Goal: Information Seeking & Learning: Learn about a topic

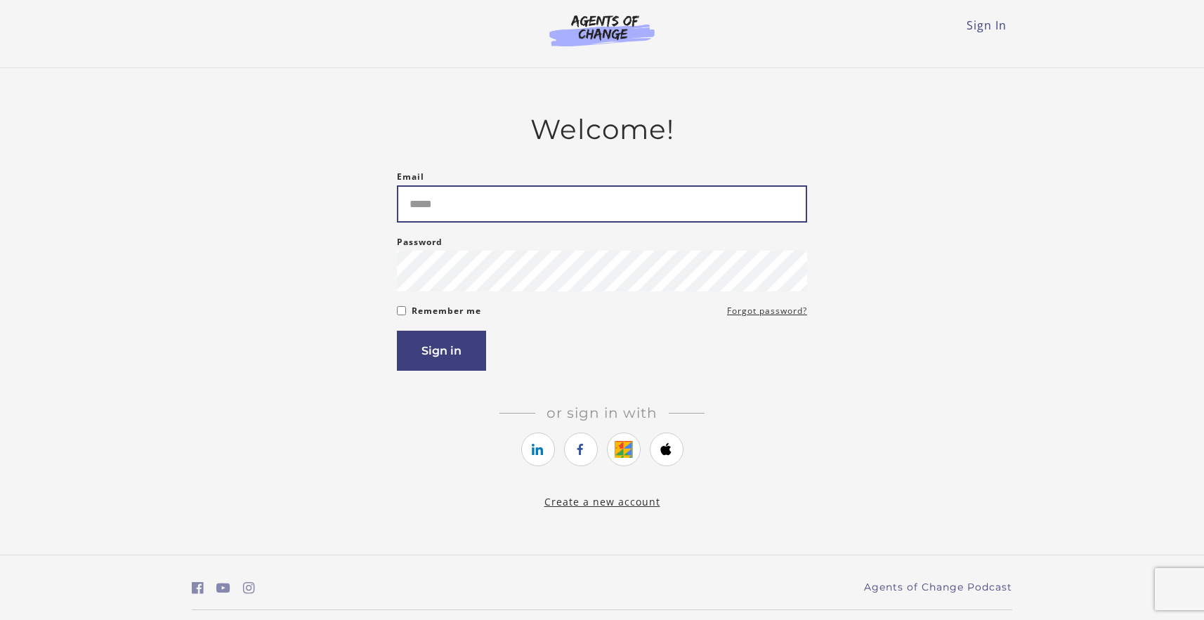
click at [461, 202] on input "Email" at bounding box center [602, 203] width 410 height 37
type input "**********"
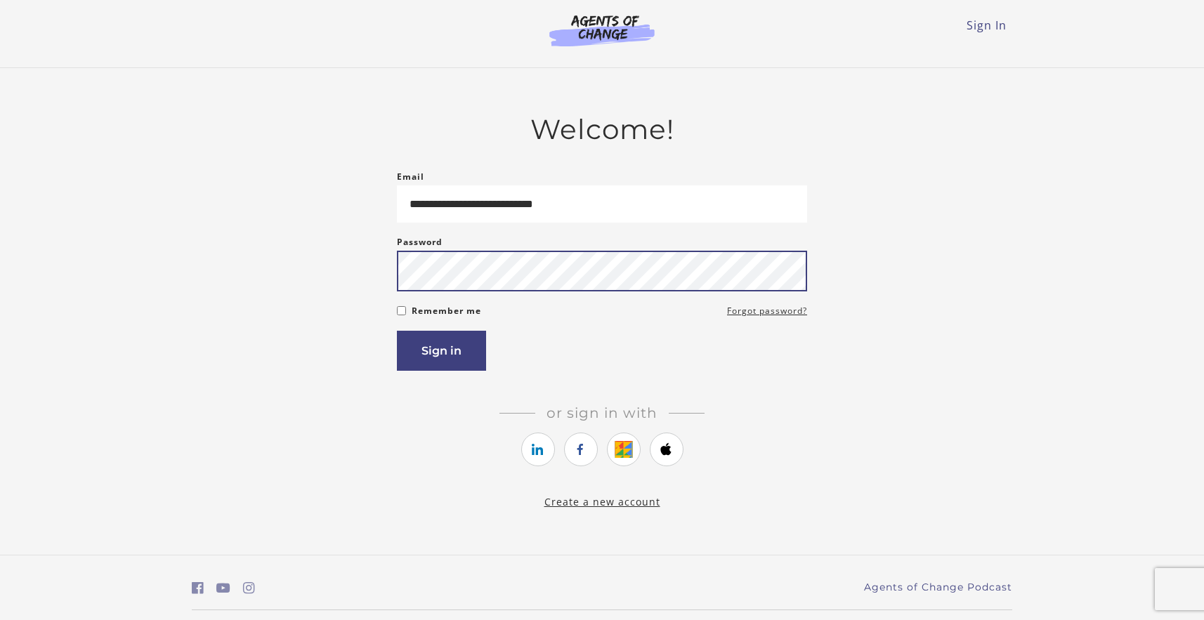
click at [397, 331] on button "Sign in" at bounding box center [441, 351] width 89 height 40
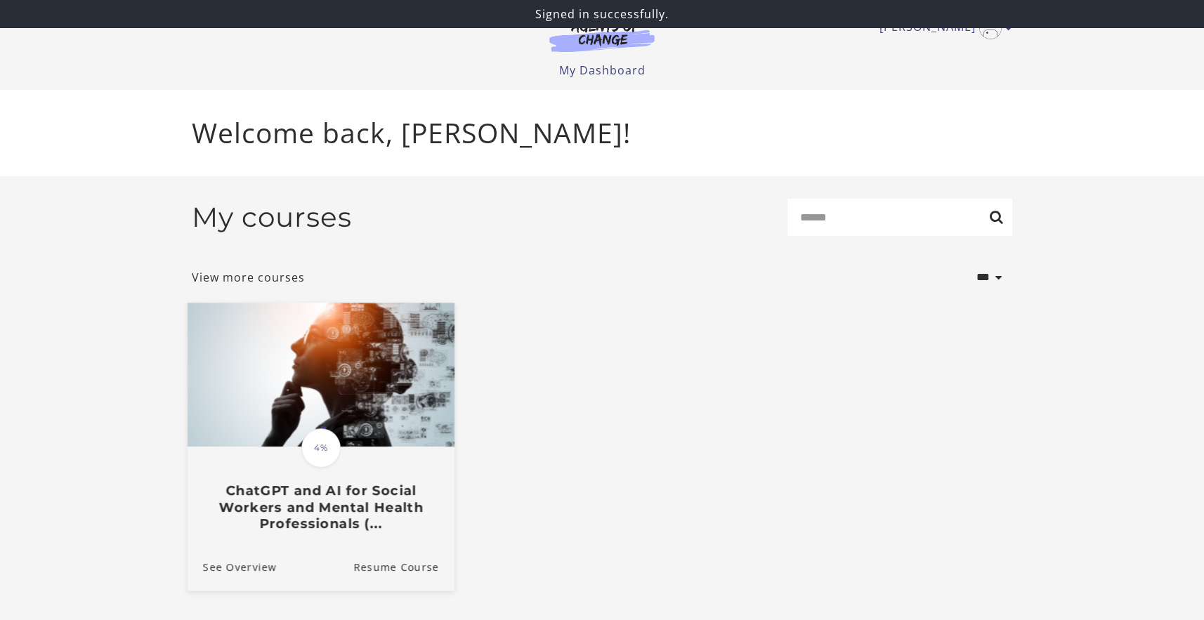
click at [348, 410] on img at bounding box center [321, 375] width 267 height 144
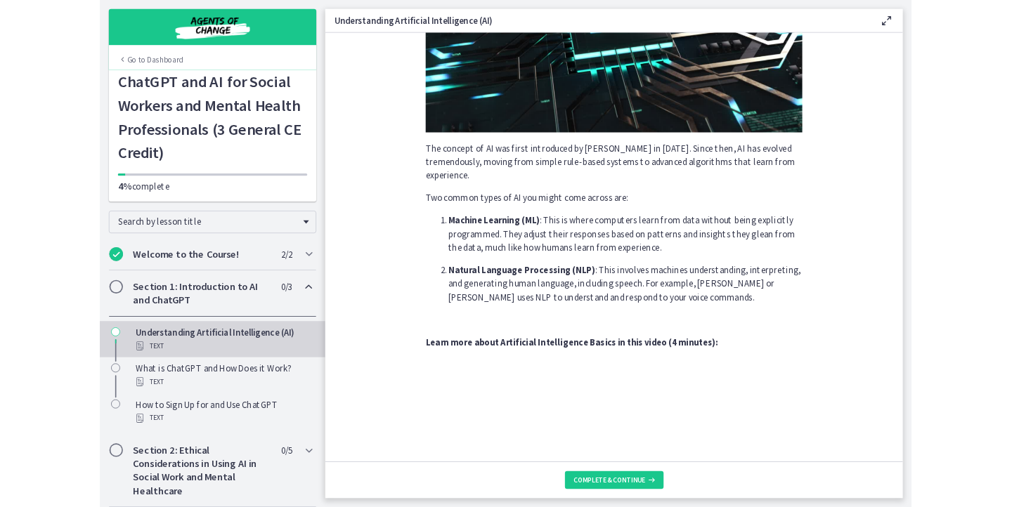
scroll to position [550, 0]
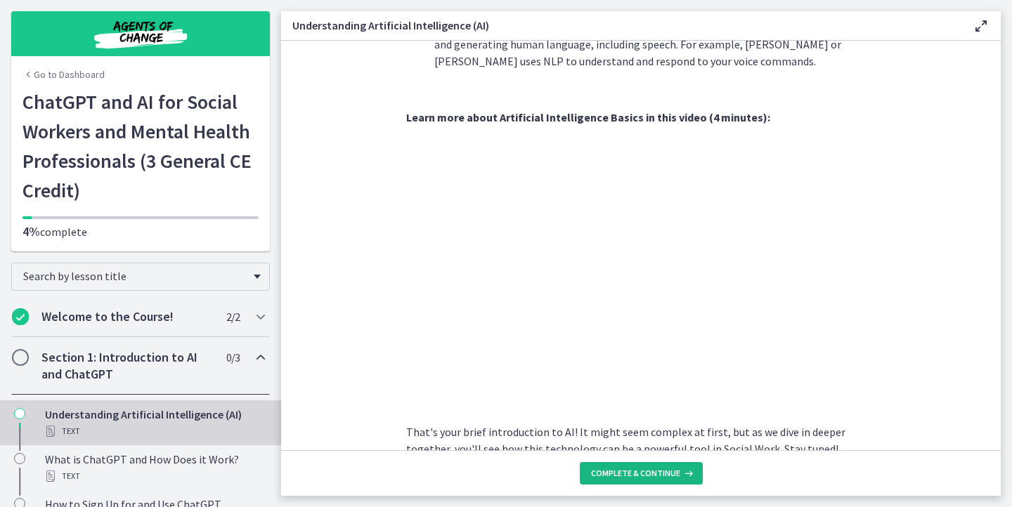
click at [672, 470] on span "Complete & continue" at bounding box center [635, 473] width 89 height 11
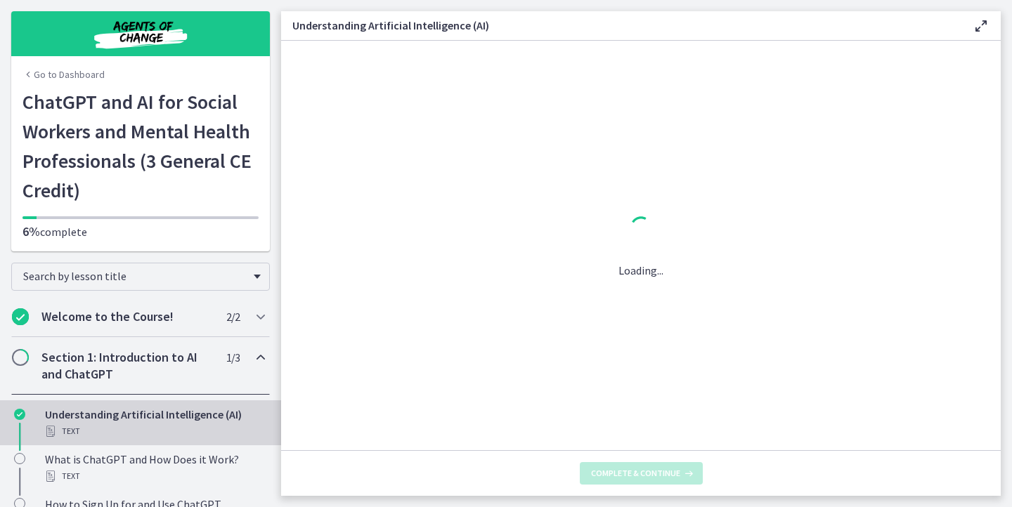
scroll to position [0, 0]
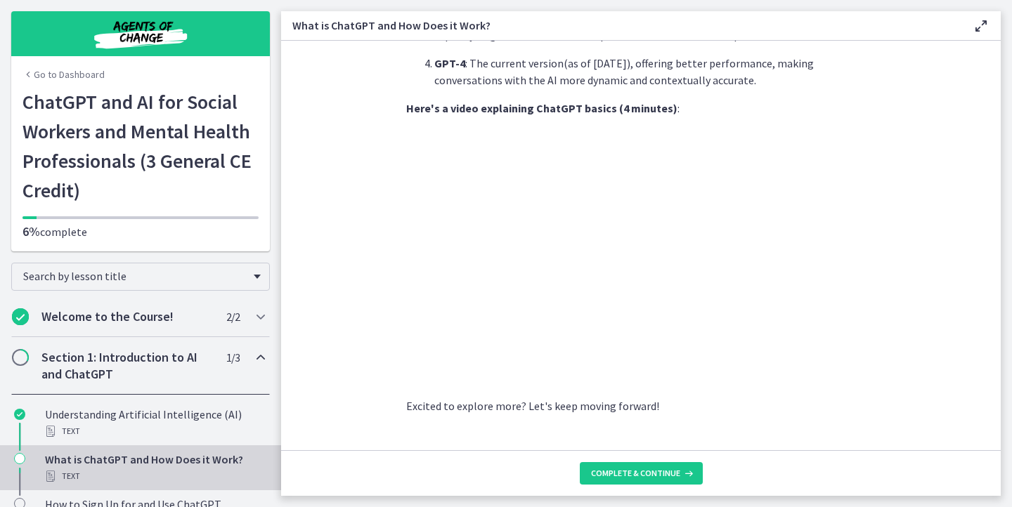
scroll to position [702, 0]
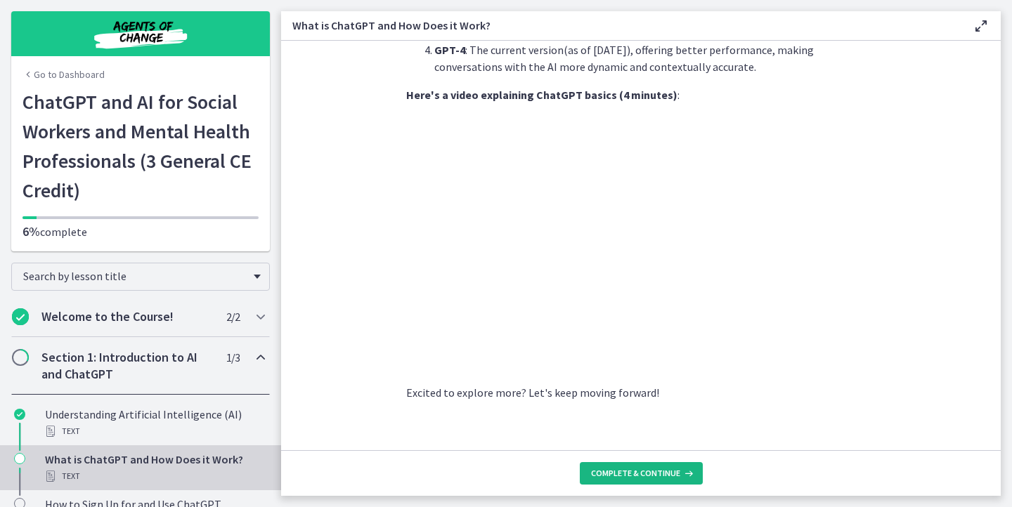
click at [601, 474] on span "Complete & continue" at bounding box center [635, 473] width 89 height 11
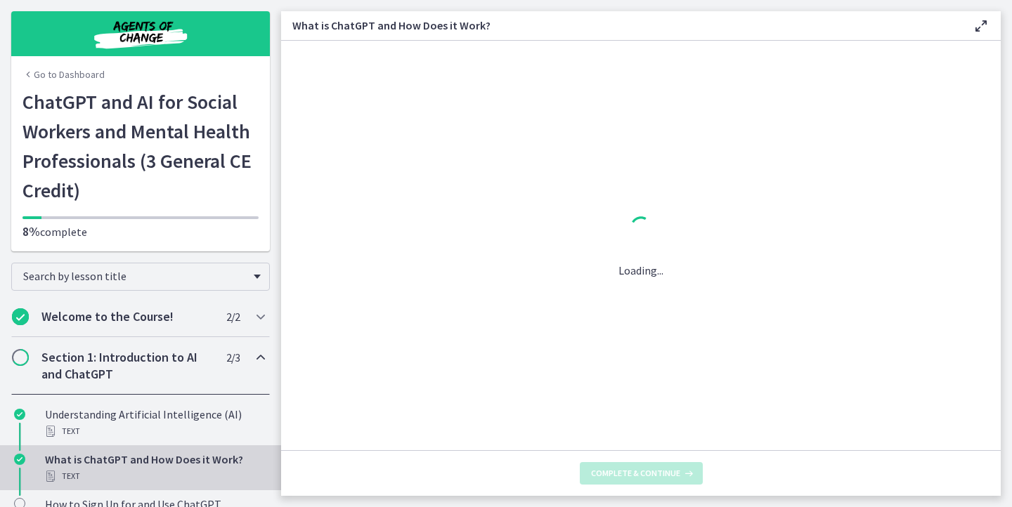
scroll to position [0, 0]
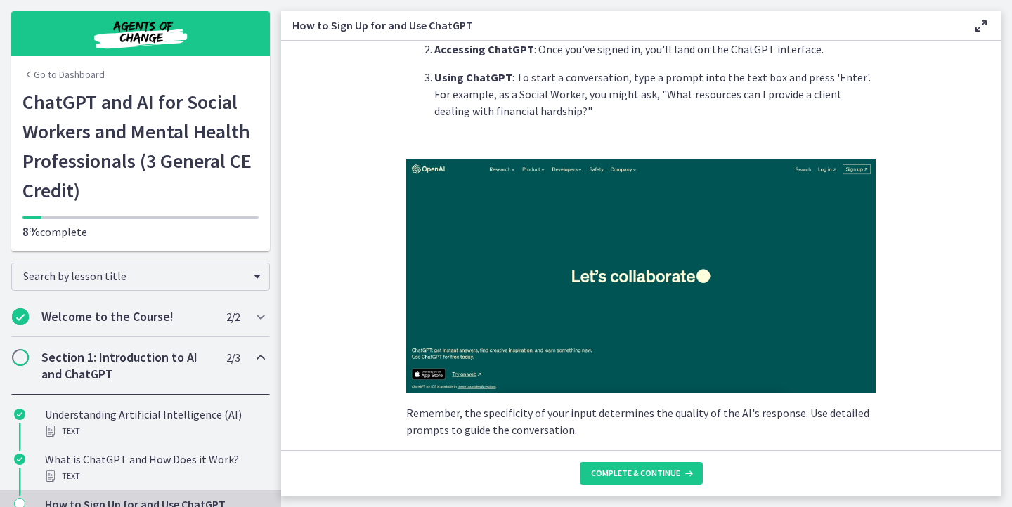
scroll to position [106, 0]
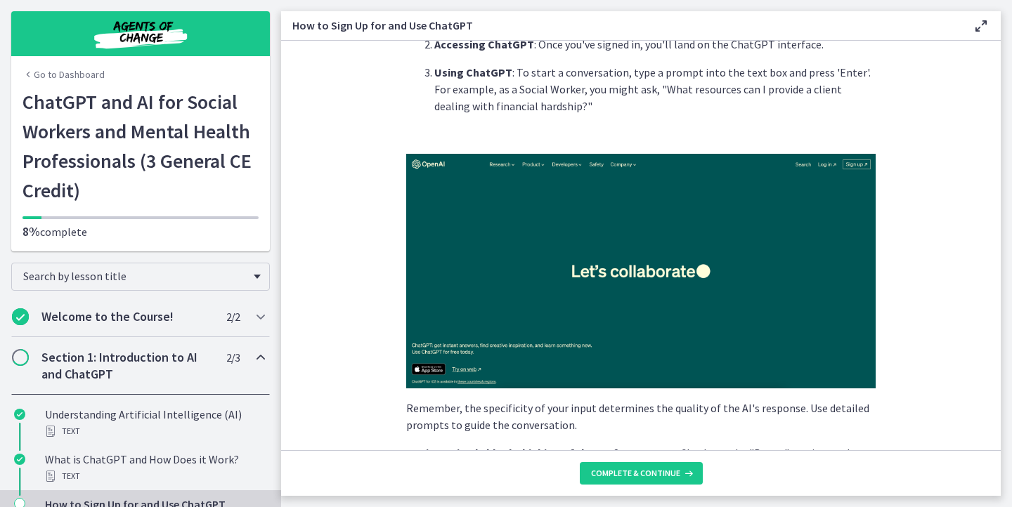
click at [649, 317] on img at bounding box center [640, 271] width 469 height 235
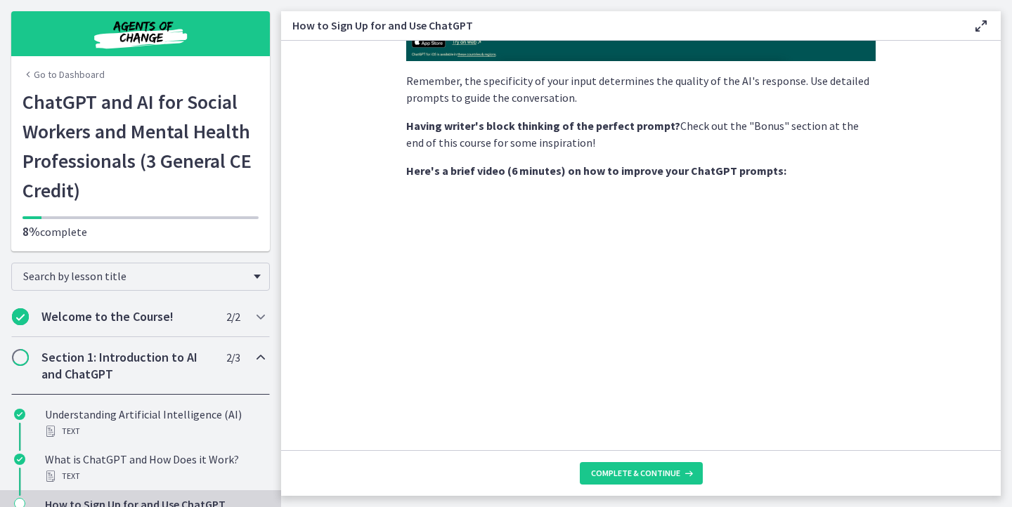
scroll to position [446, 0]
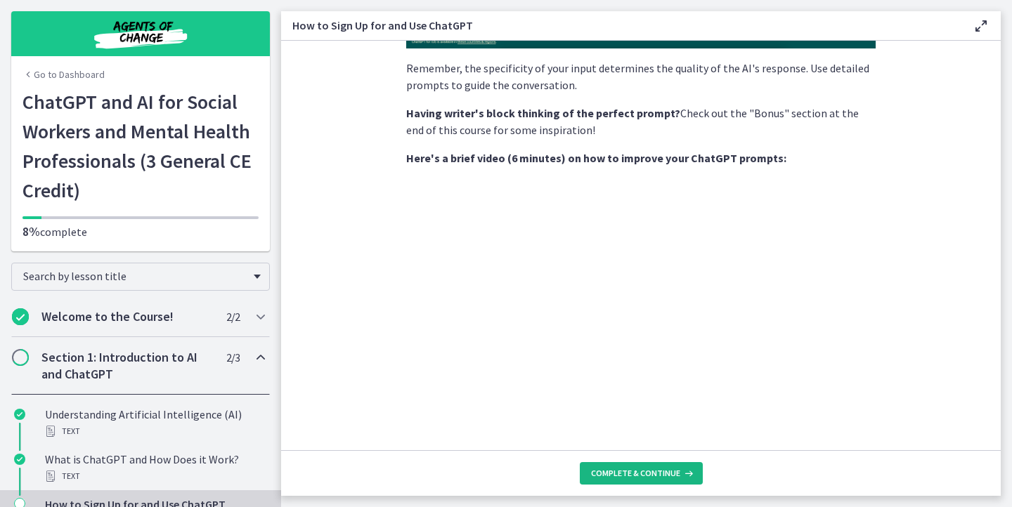
click at [641, 473] on span "Complete & continue" at bounding box center [635, 473] width 89 height 11
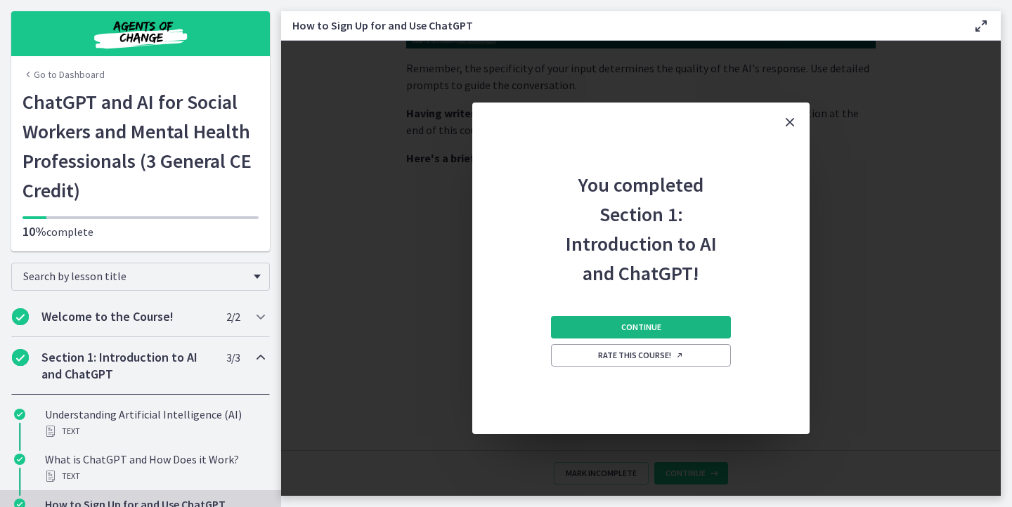
click at [697, 332] on button "Continue" at bounding box center [641, 327] width 180 height 22
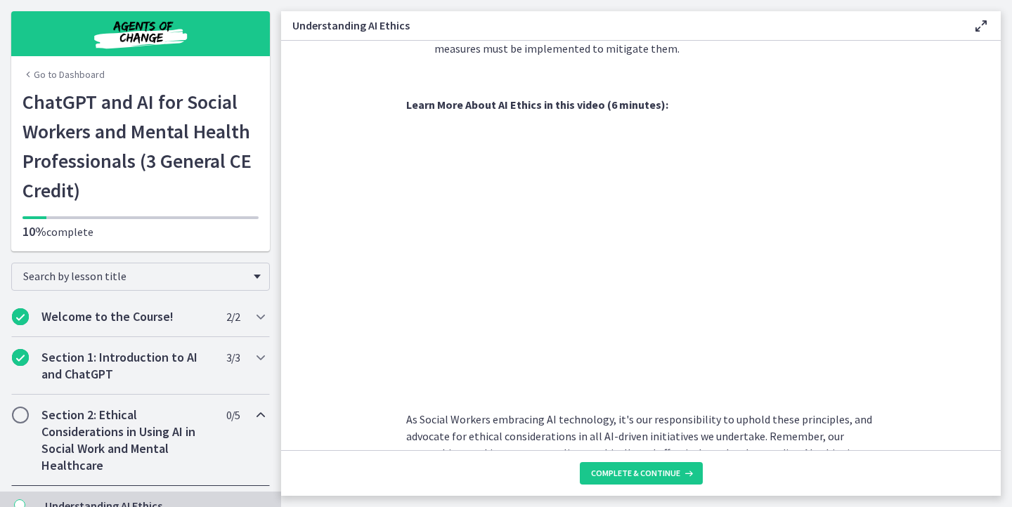
scroll to position [713, 0]
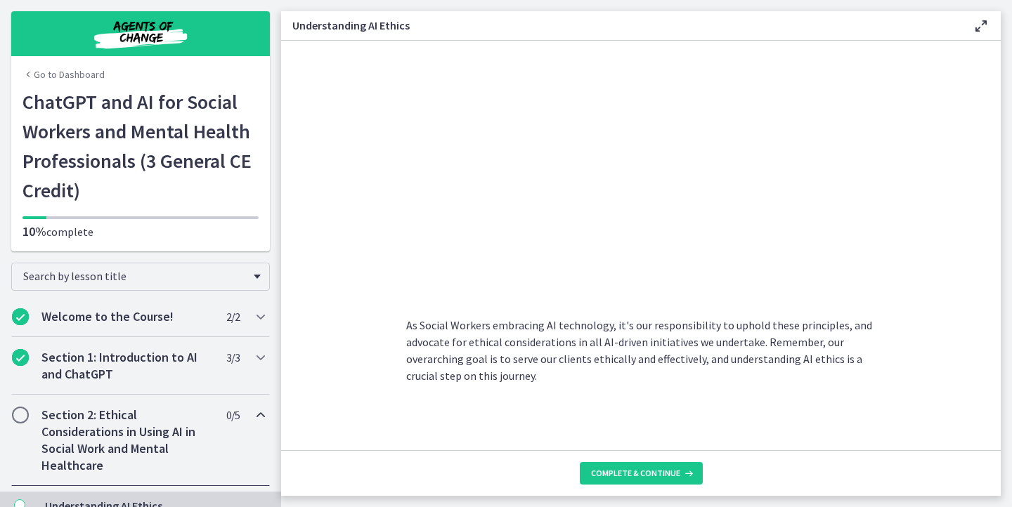
click at [650, 485] on footer "Complete & continue" at bounding box center [640, 473] width 719 height 46
click at [651, 476] on span "Complete & continue" at bounding box center [635, 473] width 89 height 11
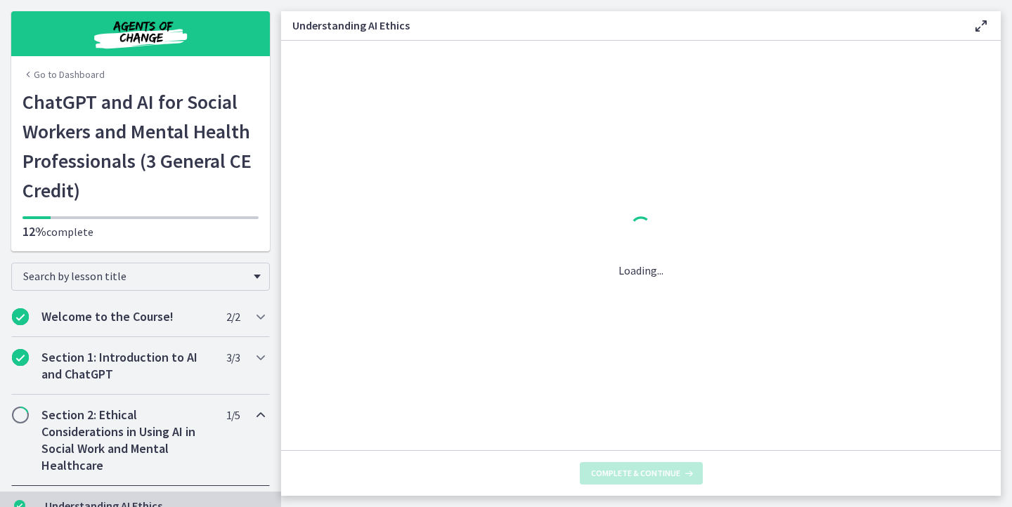
scroll to position [0, 0]
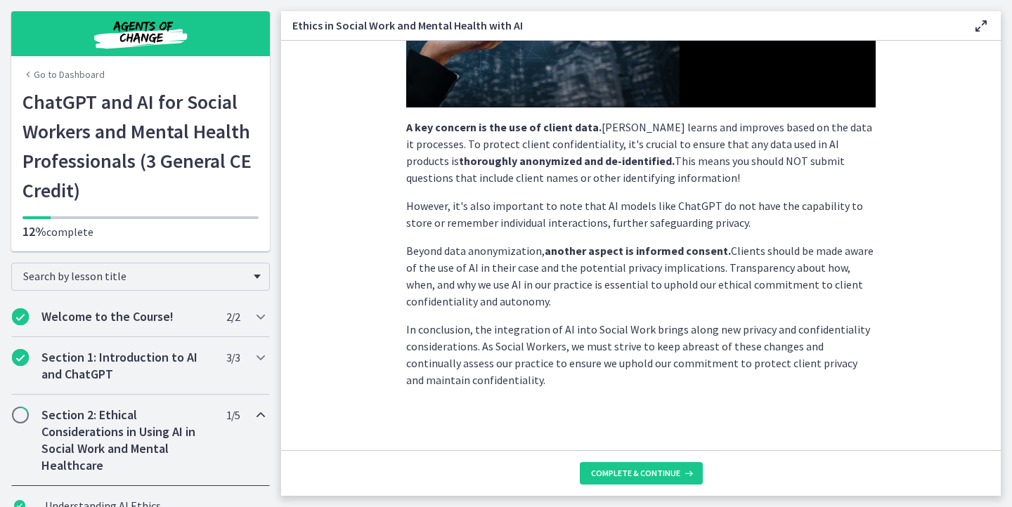
scroll to position [366, 0]
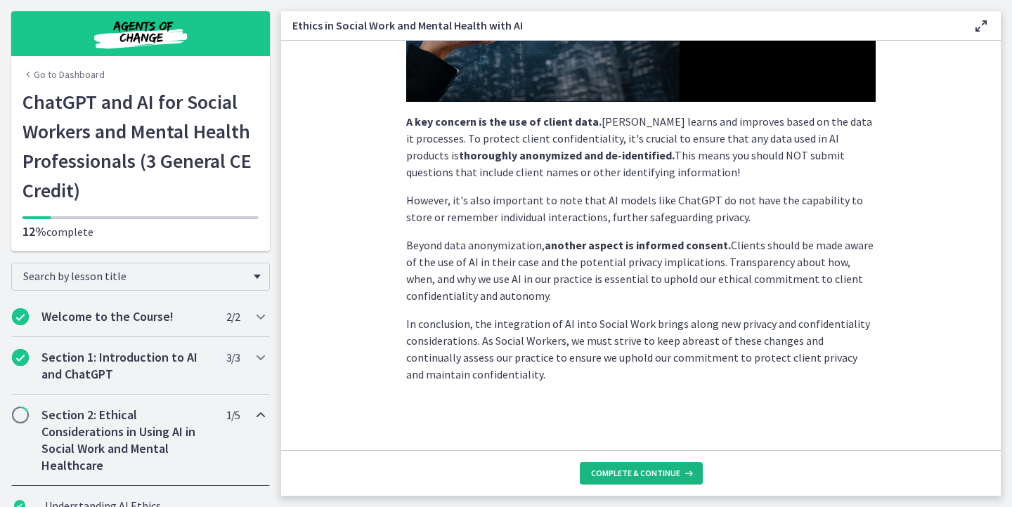
click at [648, 467] on button "Complete & continue" at bounding box center [641, 473] width 123 height 22
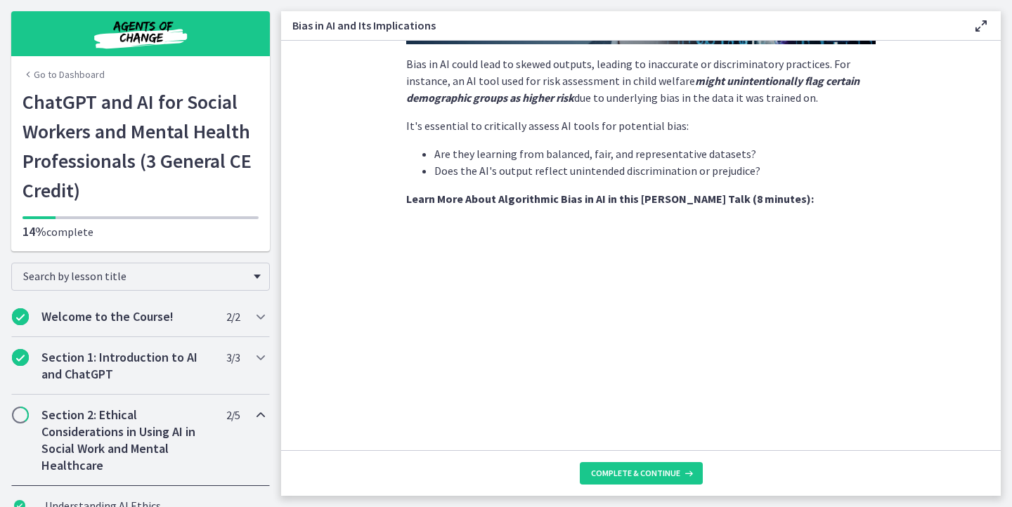
scroll to position [462, 0]
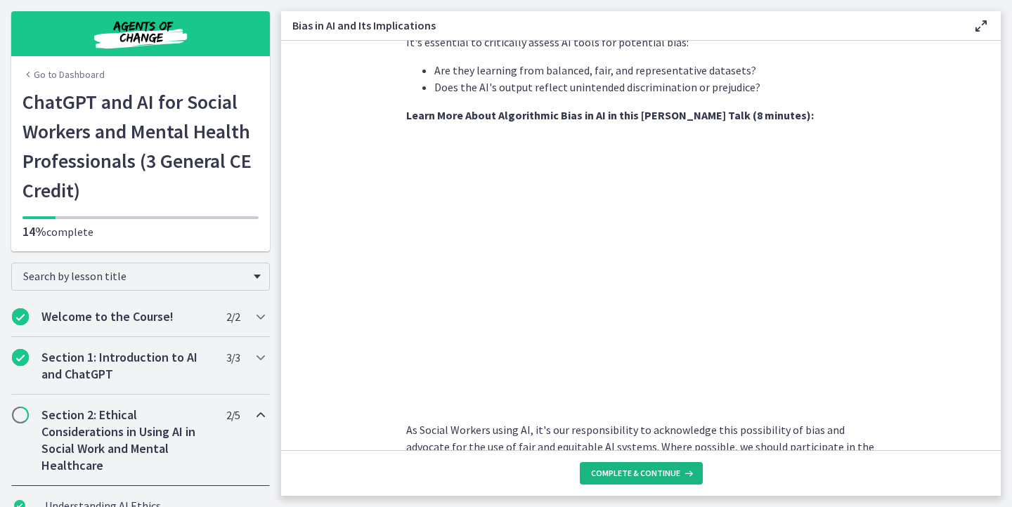
click at [627, 475] on span "Complete & continue" at bounding box center [635, 473] width 89 height 11
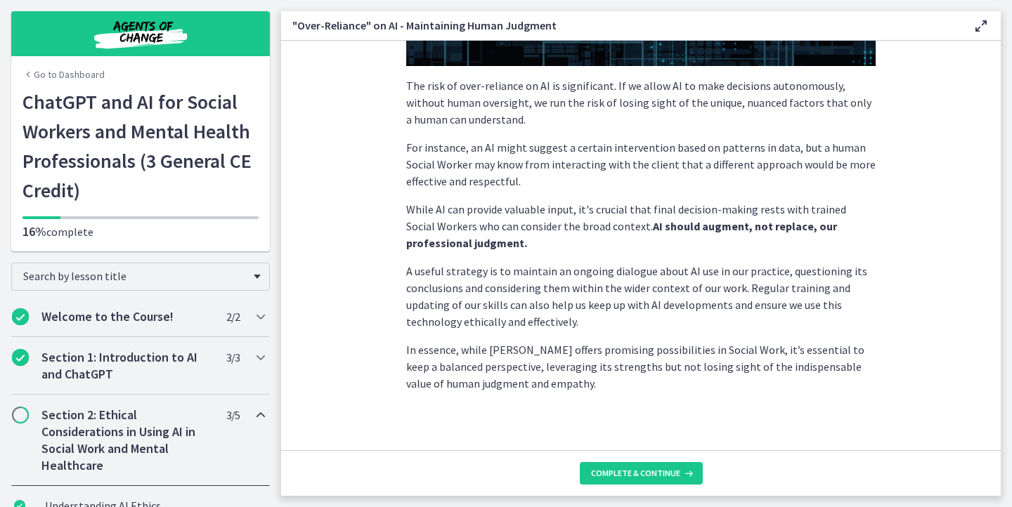
scroll to position [358, 0]
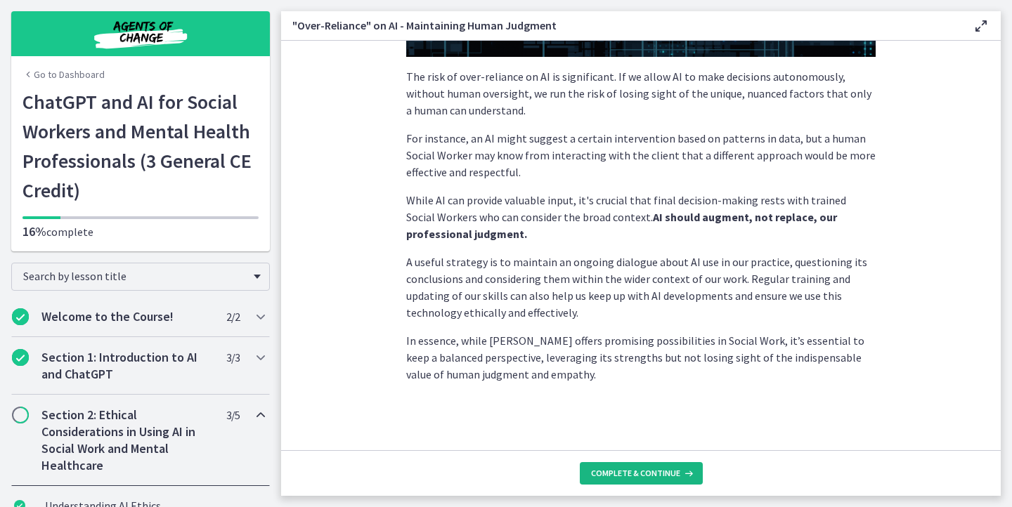
click at [635, 479] on button "Complete & continue" at bounding box center [641, 473] width 123 height 22
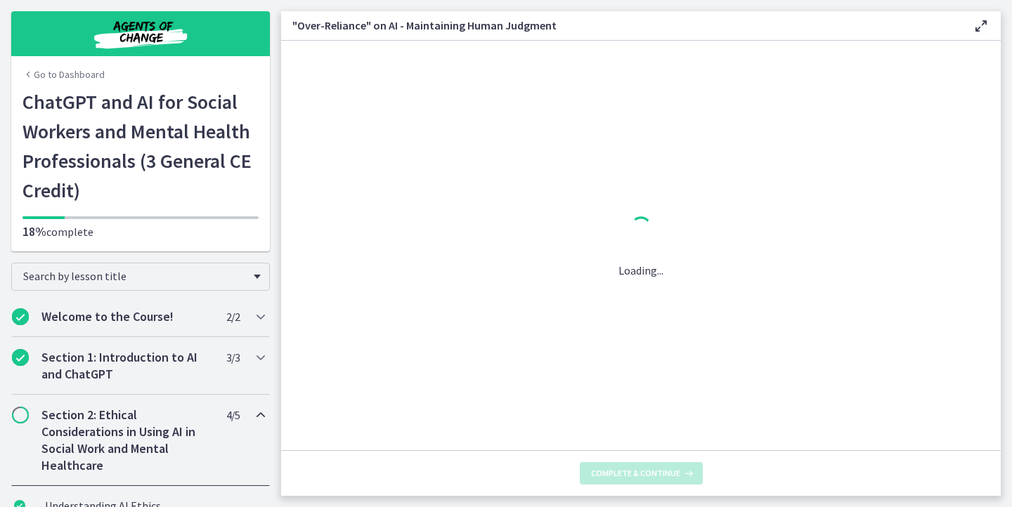
scroll to position [0, 0]
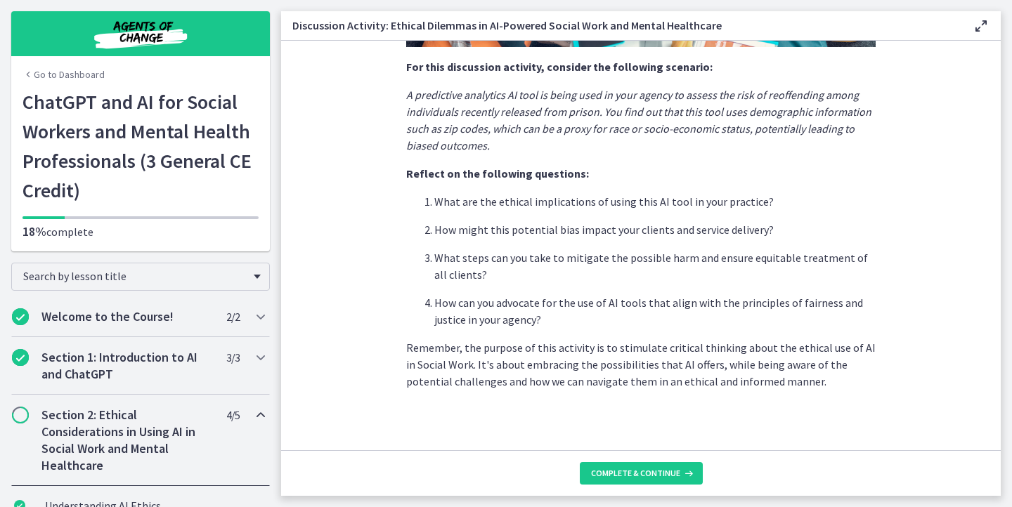
scroll to position [366, 0]
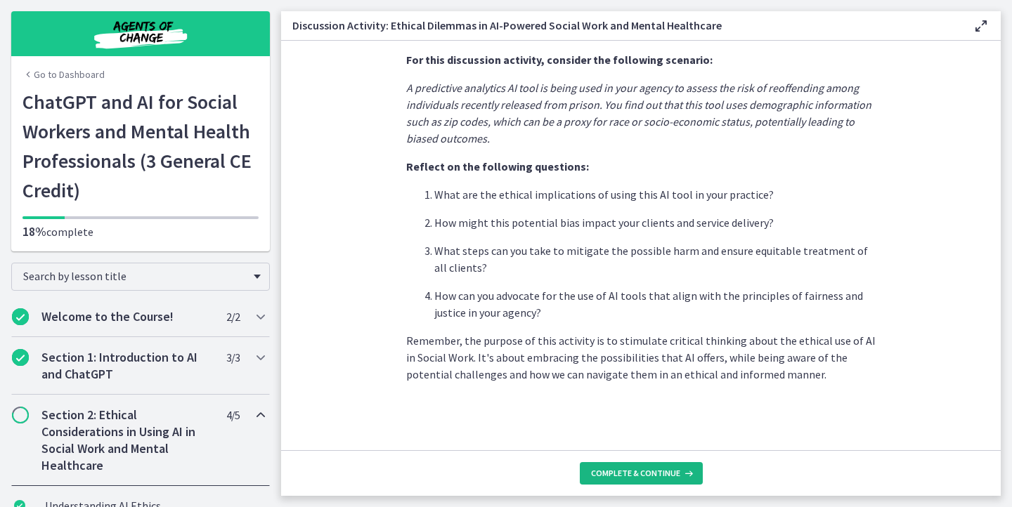
click at [653, 473] on span "Complete & continue" at bounding box center [635, 473] width 89 height 11
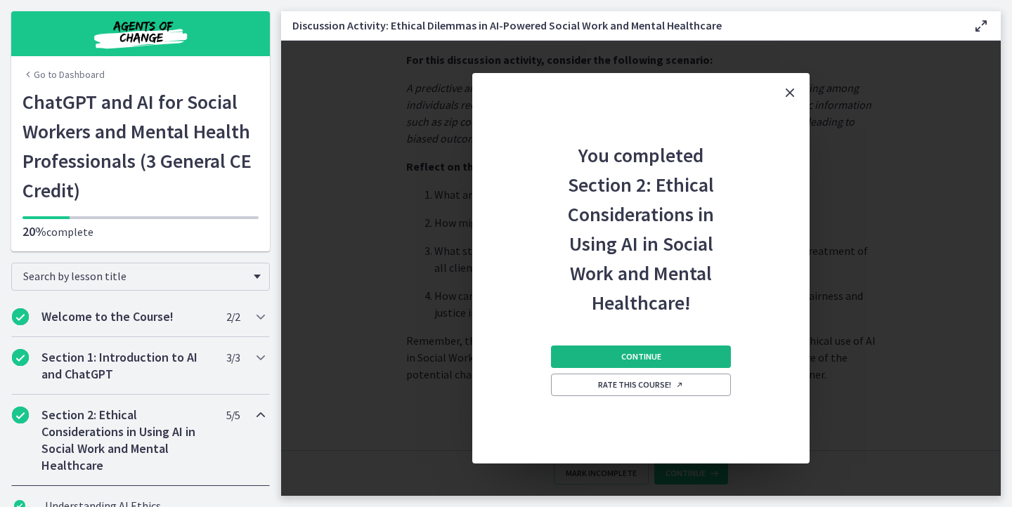
click at [690, 365] on button "Continue" at bounding box center [641, 357] width 180 height 22
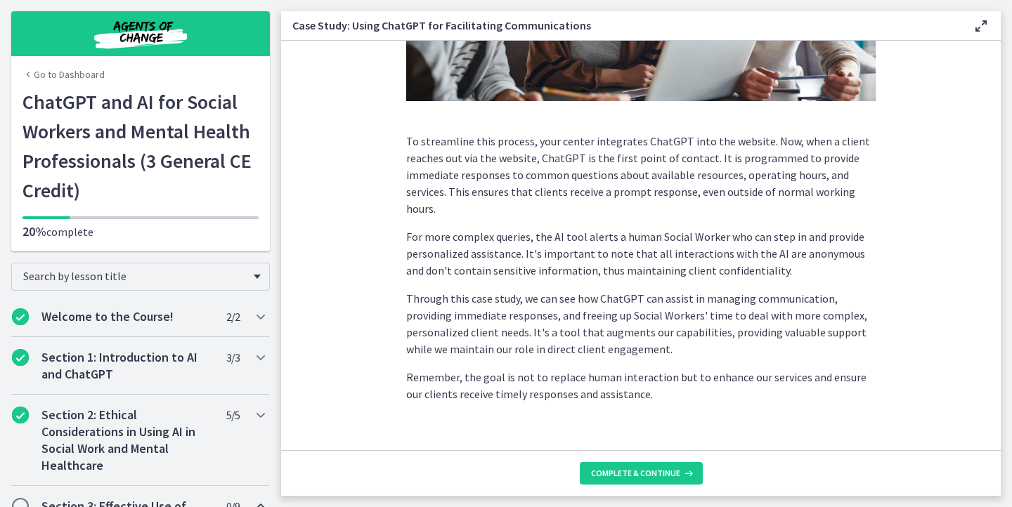
scroll to position [370, 0]
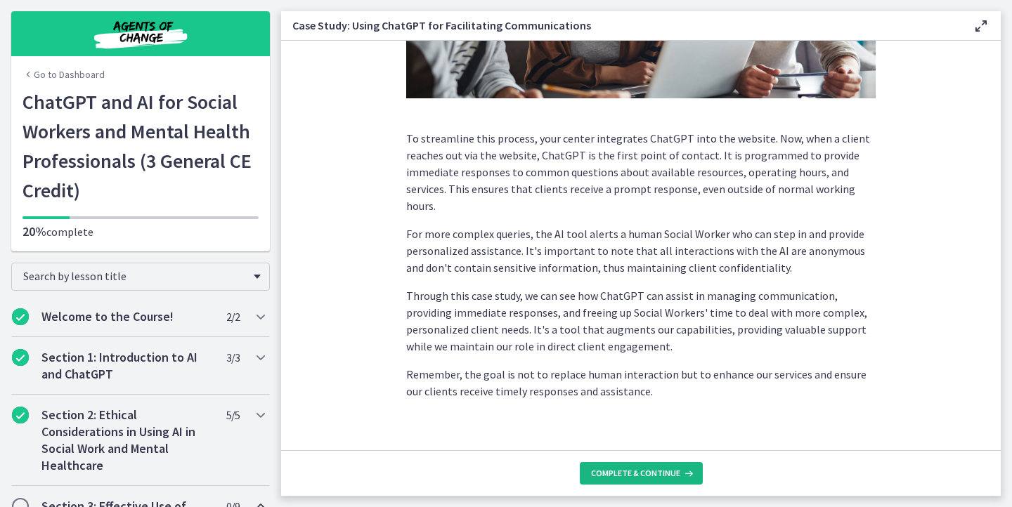
click at [644, 477] on span "Complete & continue" at bounding box center [635, 473] width 89 height 11
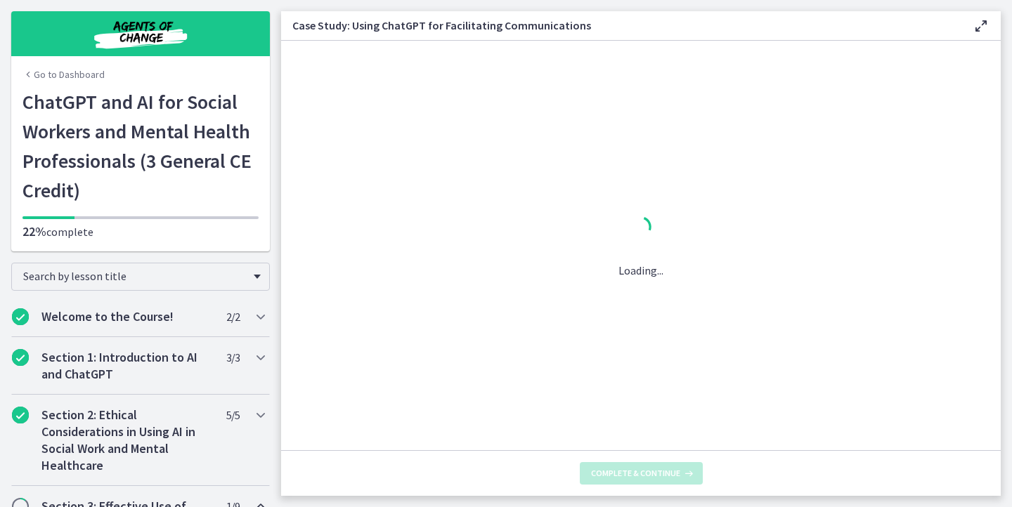
scroll to position [0, 0]
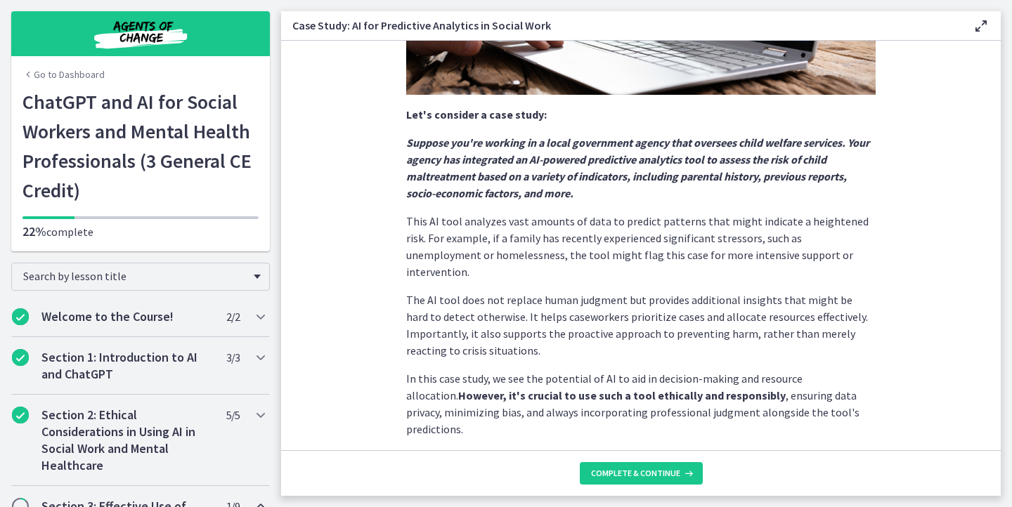
scroll to position [315, 0]
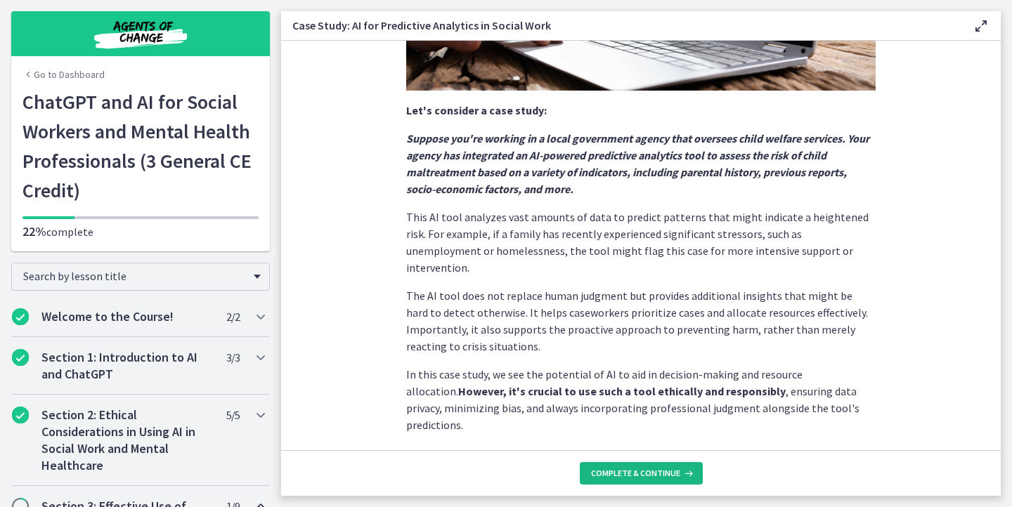
click at [678, 471] on span "Complete & continue" at bounding box center [635, 473] width 89 height 11
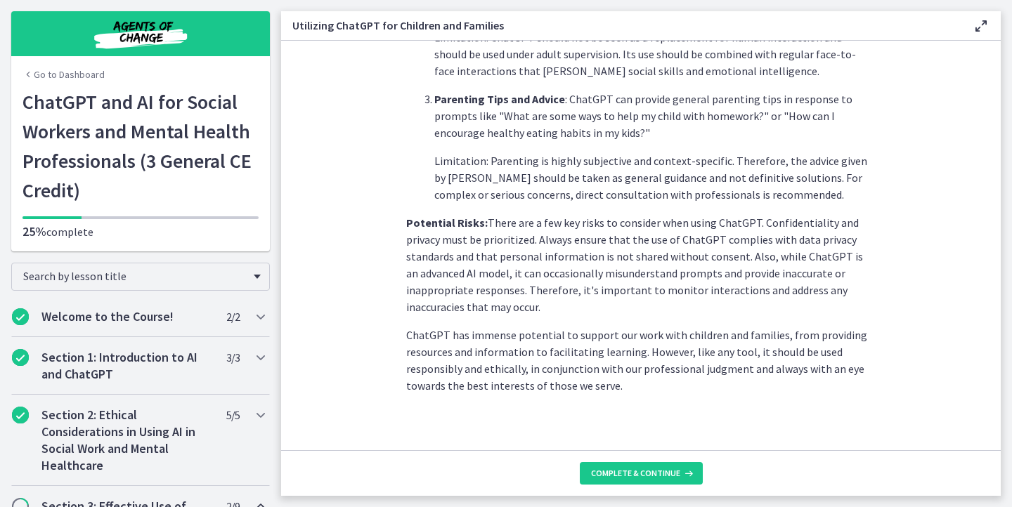
scroll to position [620, 0]
click at [633, 475] on span "Complete & continue" at bounding box center [635, 473] width 89 height 11
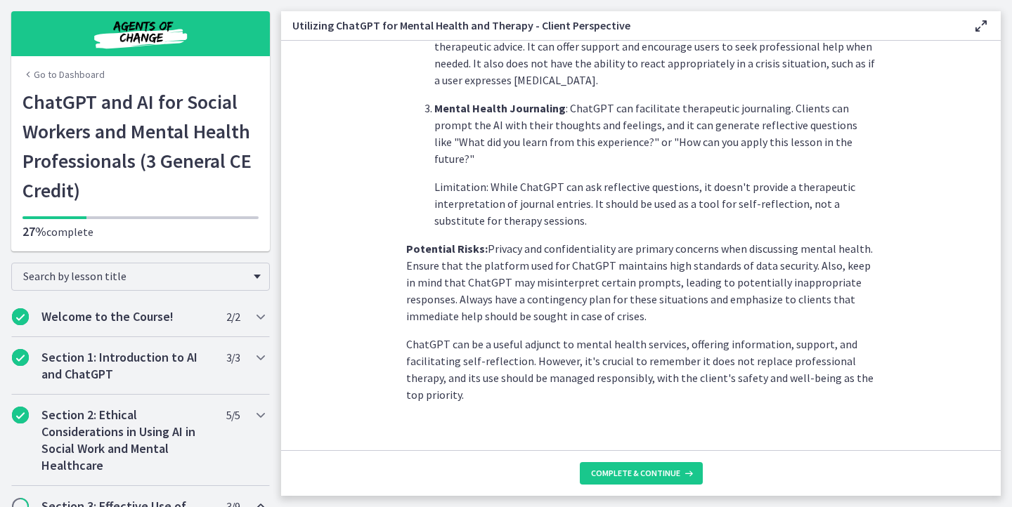
scroll to position [602, 0]
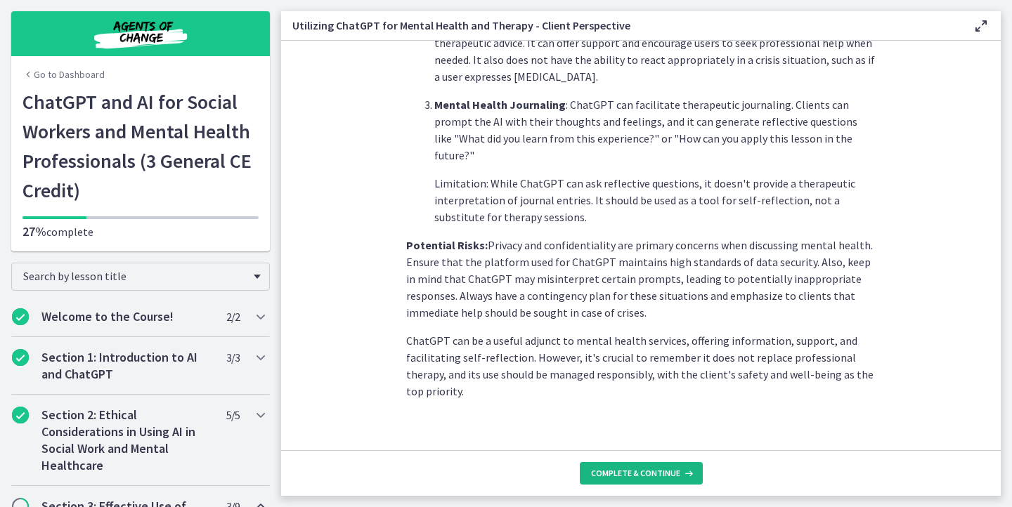
click at [659, 470] on span "Complete & continue" at bounding box center [635, 473] width 89 height 11
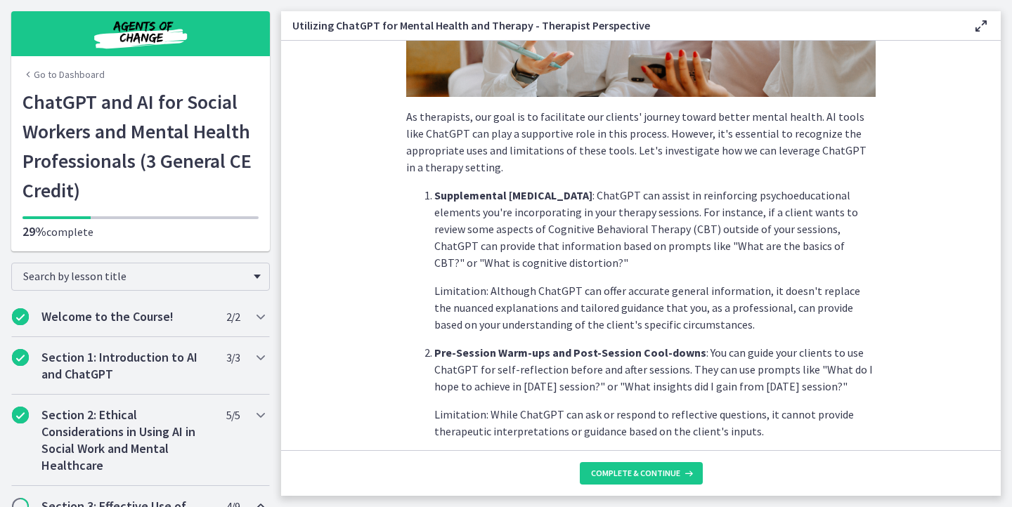
scroll to position [410, 0]
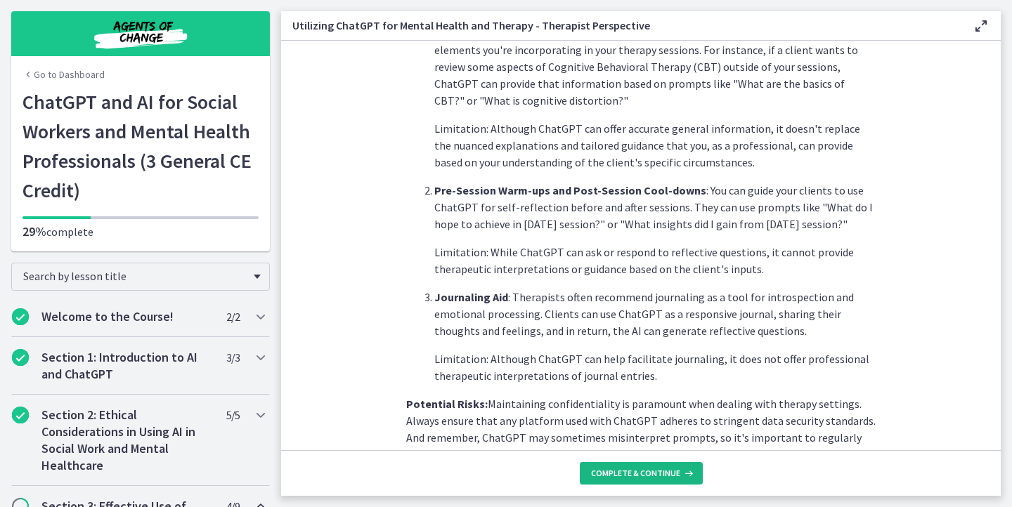
click at [642, 468] on span "Complete & continue" at bounding box center [635, 473] width 89 height 11
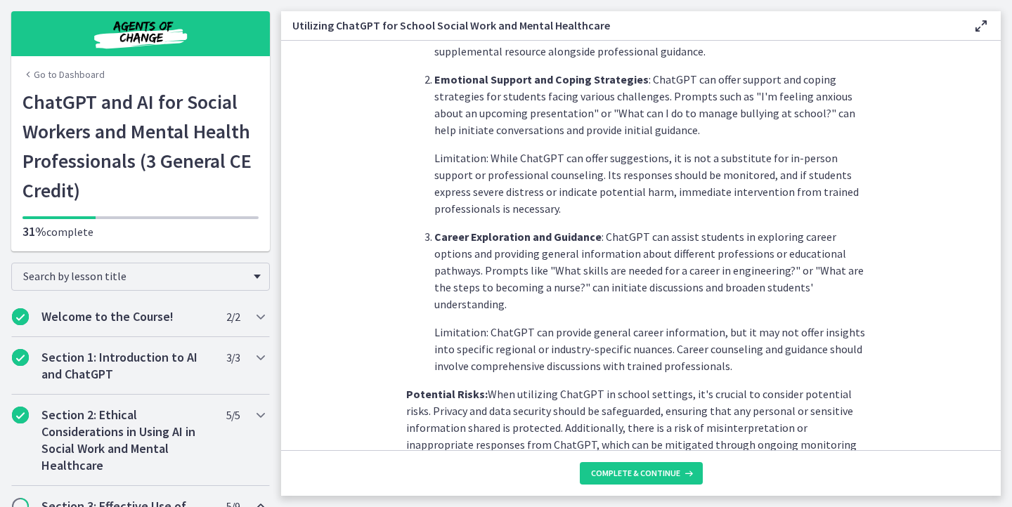
scroll to position [488, 0]
click at [651, 490] on footer "Complete & continue" at bounding box center [640, 473] width 719 height 46
click at [641, 465] on button "Complete & continue" at bounding box center [641, 473] width 123 height 22
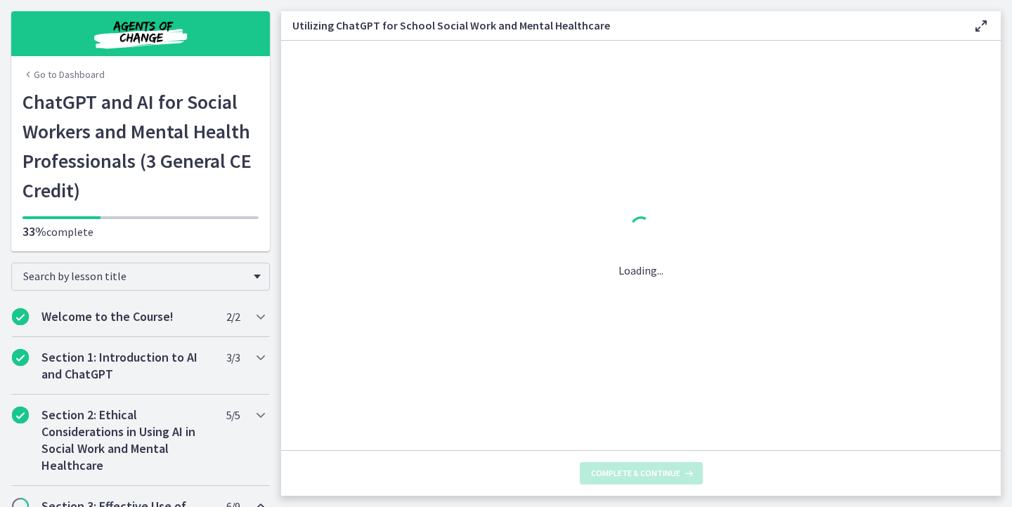
scroll to position [0, 0]
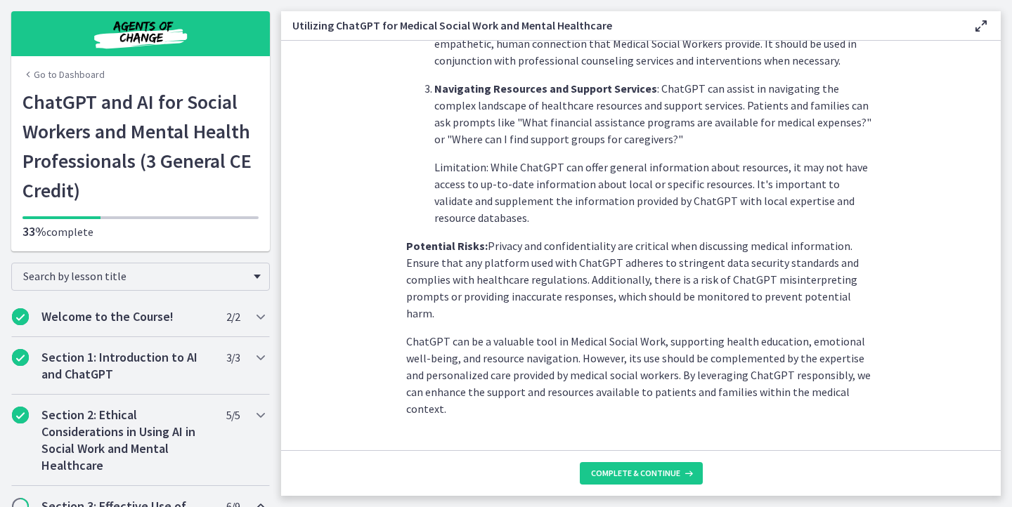
scroll to position [585, 0]
click at [612, 474] on span "Complete & continue" at bounding box center [635, 473] width 89 height 11
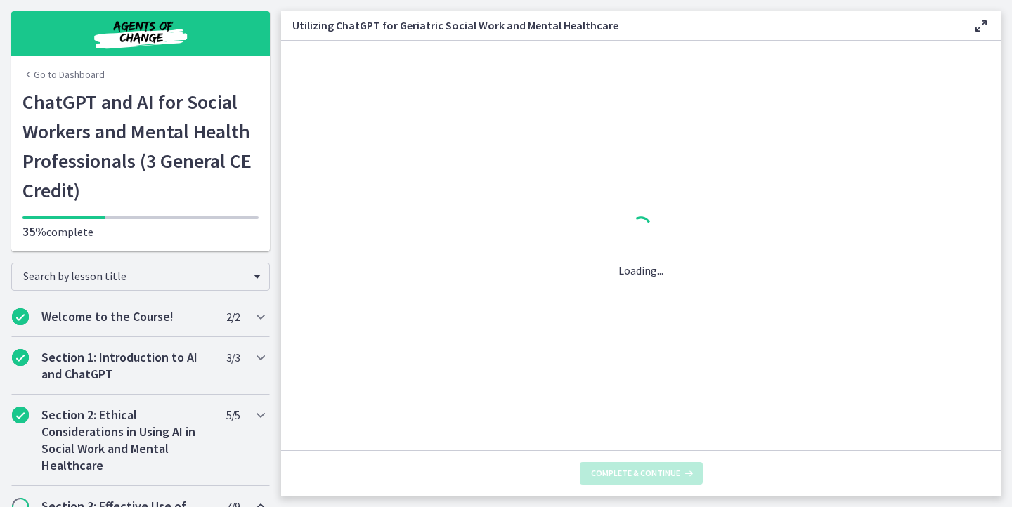
scroll to position [0, 0]
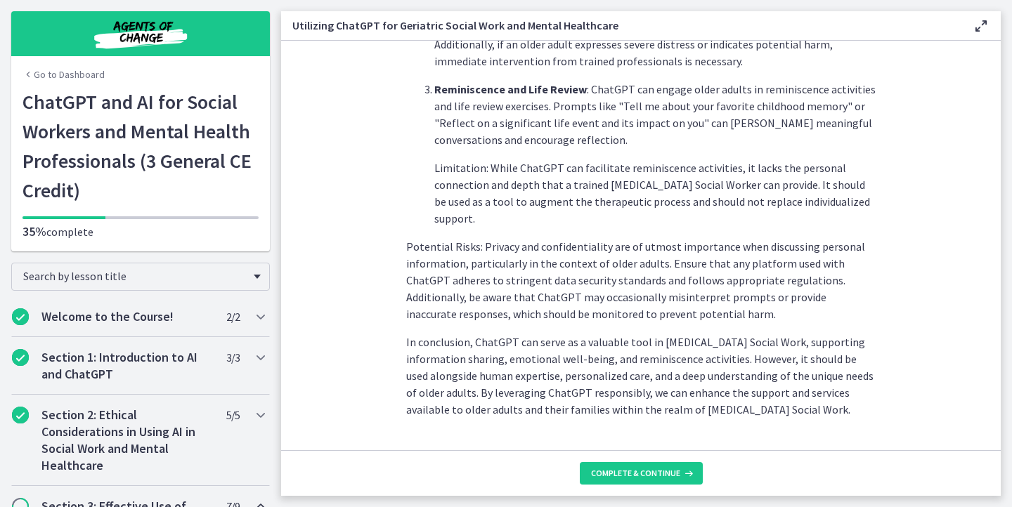
scroll to position [653, 0]
click at [646, 481] on button "Complete & continue" at bounding box center [641, 473] width 123 height 22
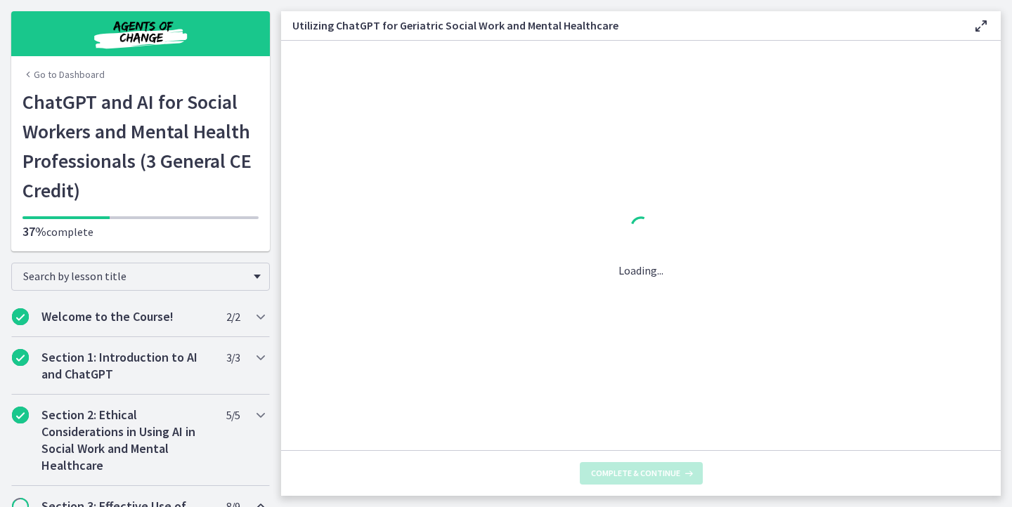
scroll to position [0, 0]
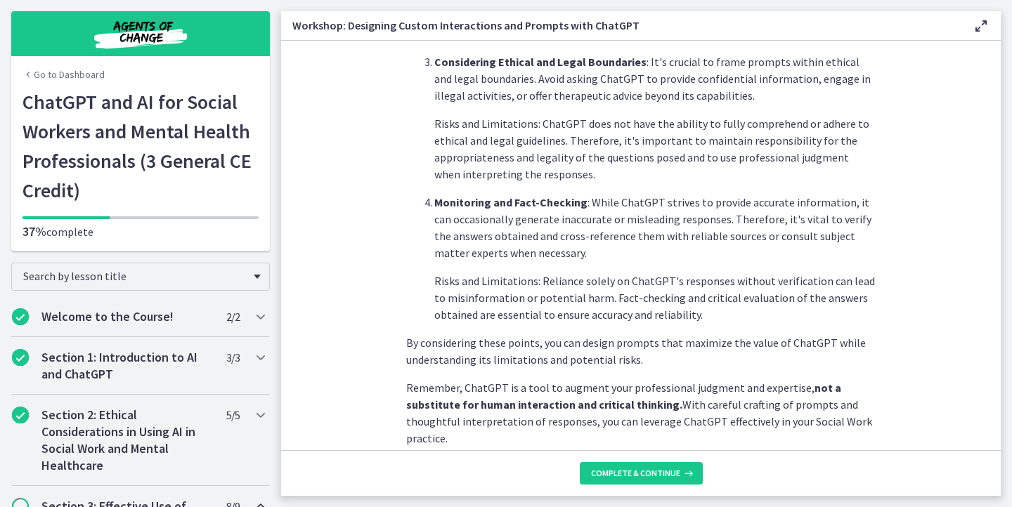
scroll to position [763, 0]
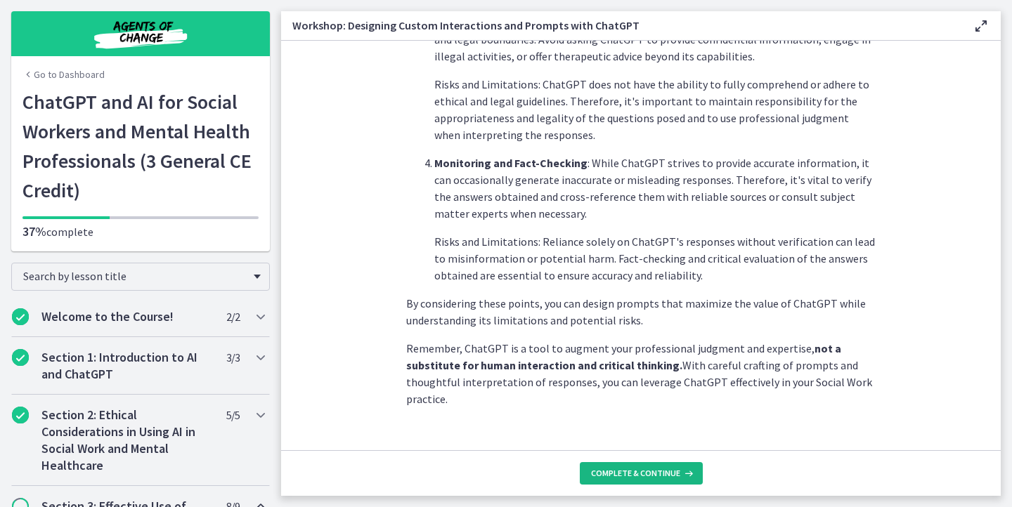
click at [645, 478] on span "Complete & continue" at bounding box center [635, 473] width 89 height 11
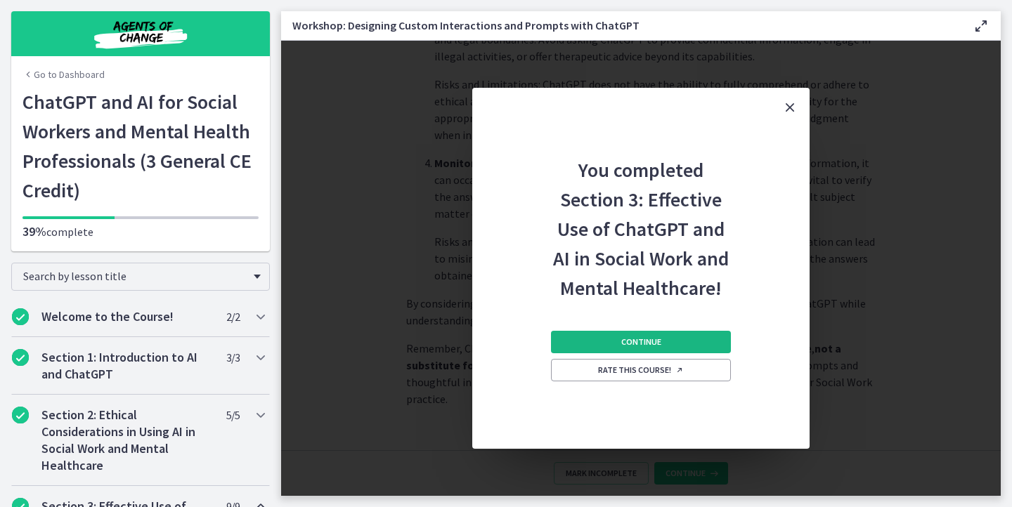
click at [653, 339] on span "Continue" at bounding box center [641, 342] width 40 height 11
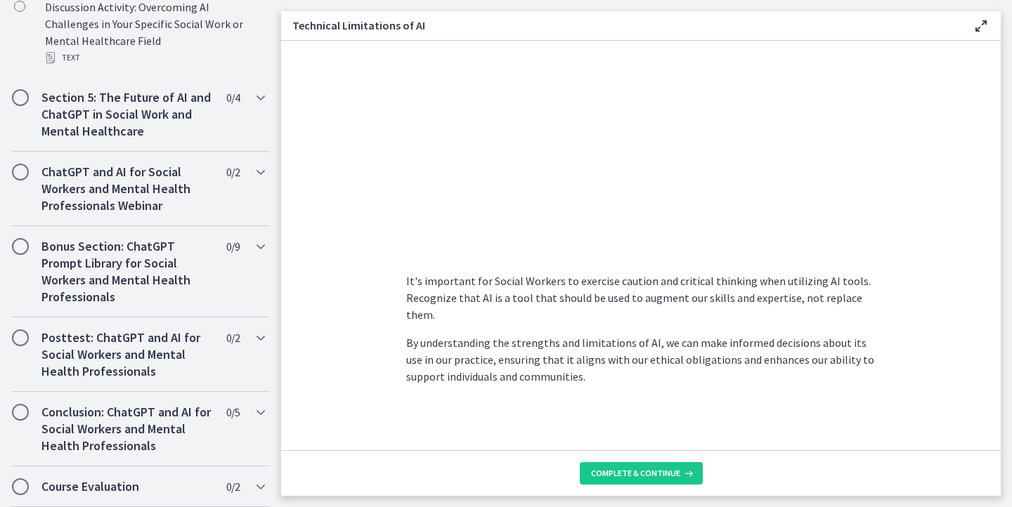
scroll to position [1011, 0]
click at [584, 468] on button "Complete & continue" at bounding box center [641, 473] width 123 height 22
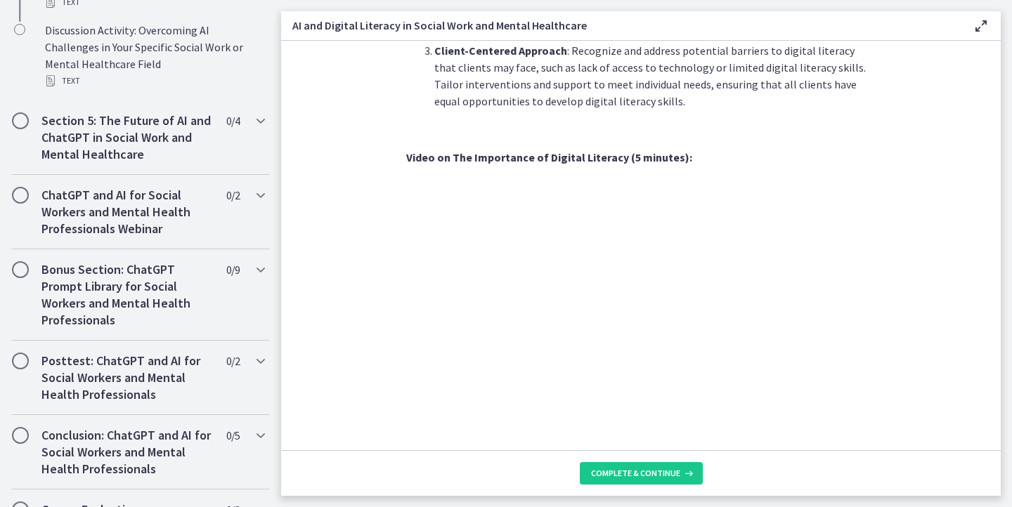
scroll to position [878, 0]
